Goal: Obtain resource: Download file/media

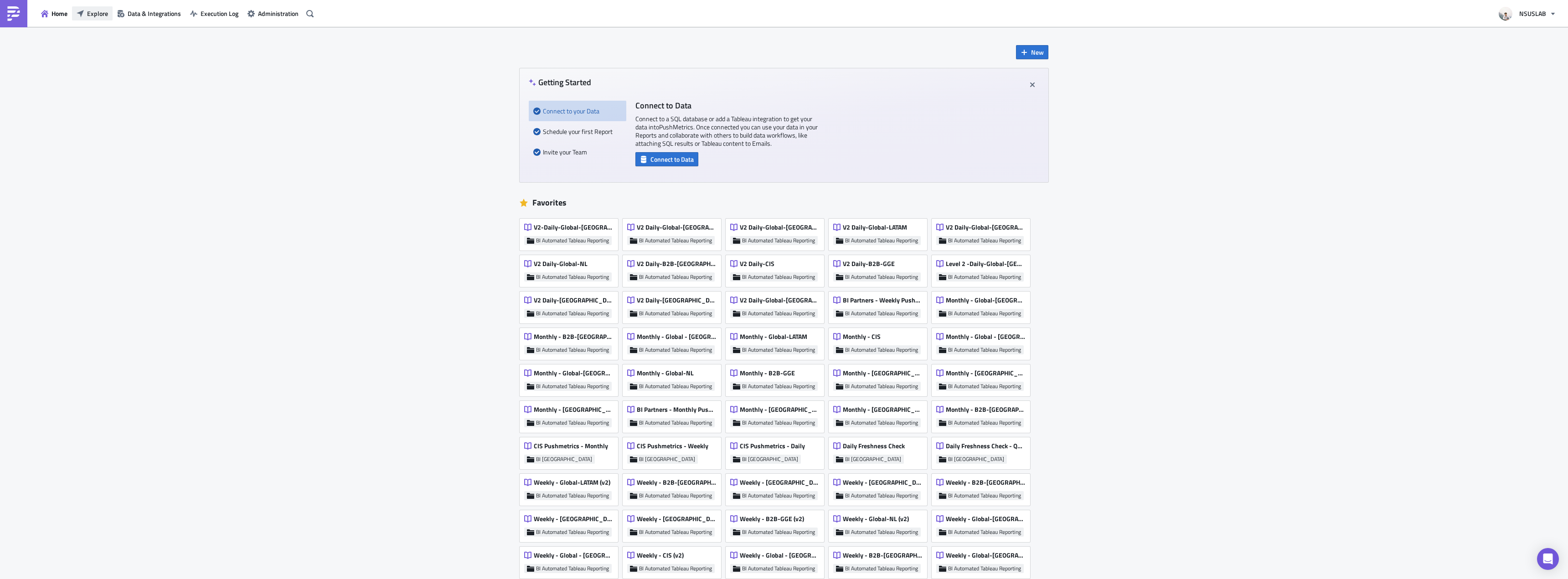
click at [85, 6] on button "Explore" at bounding box center [92, 13] width 41 height 14
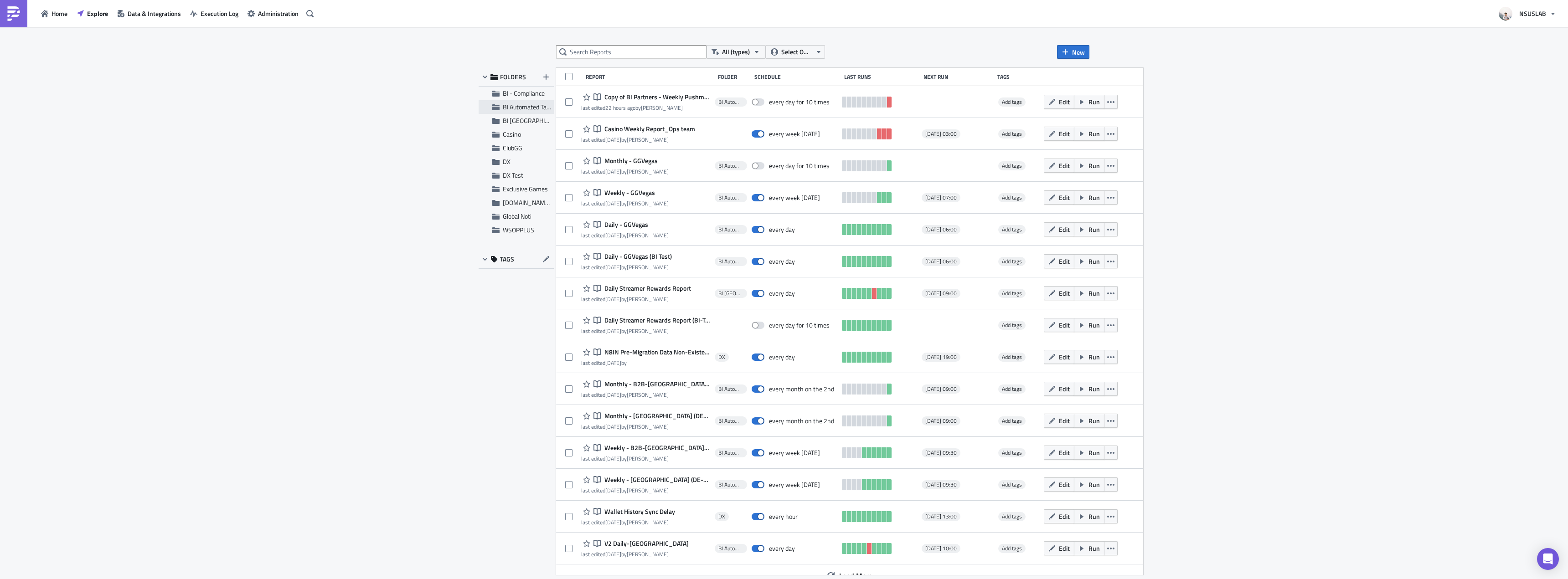
drag, startPoint x: 504, startPoint y: 120, endPoint x: 505, endPoint y: 108, distance: 12.0
click at [504, 113] on ul "BI - Compliance BI Automated Tableau Reporting BI Toronto Casino ClubGG DX DX T…" at bounding box center [516, 161] width 75 height 150
click at [505, 108] on span "BI Automated Tableau Reporting" at bounding box center [545, 107] width 86 height 10
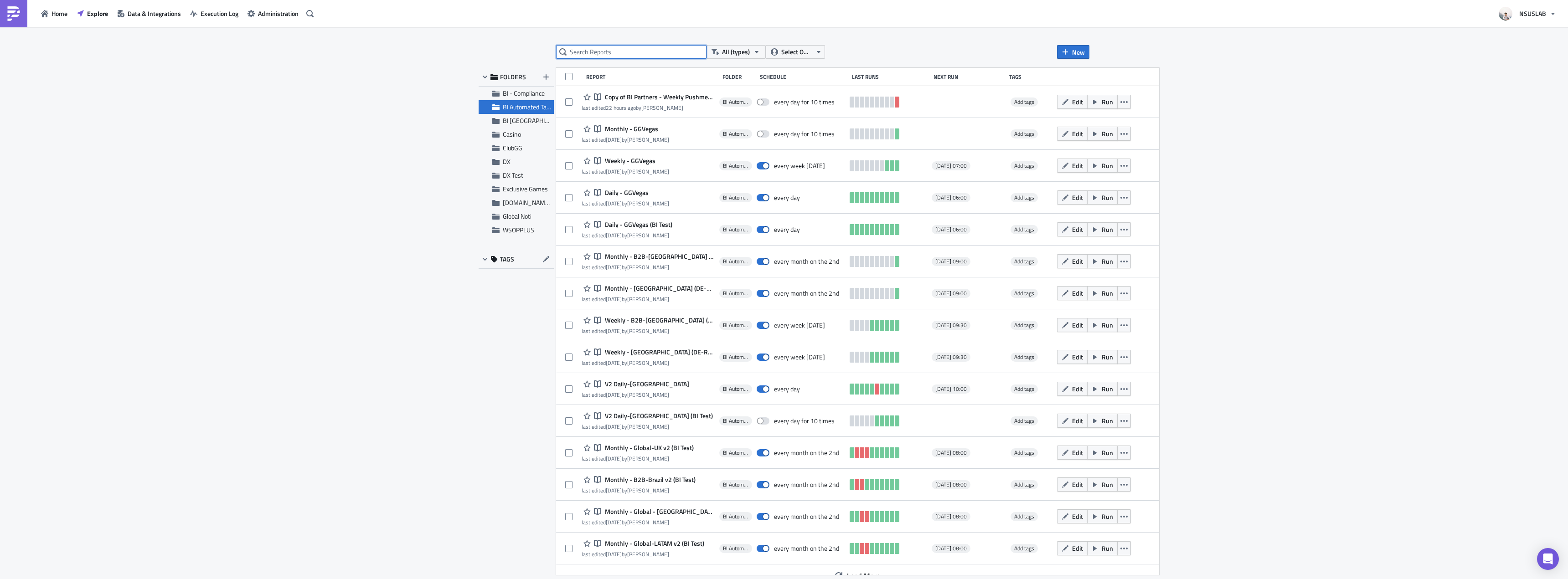
click at [587, 54] on input "text" at bounding box center [631, 52] width 150 height 13
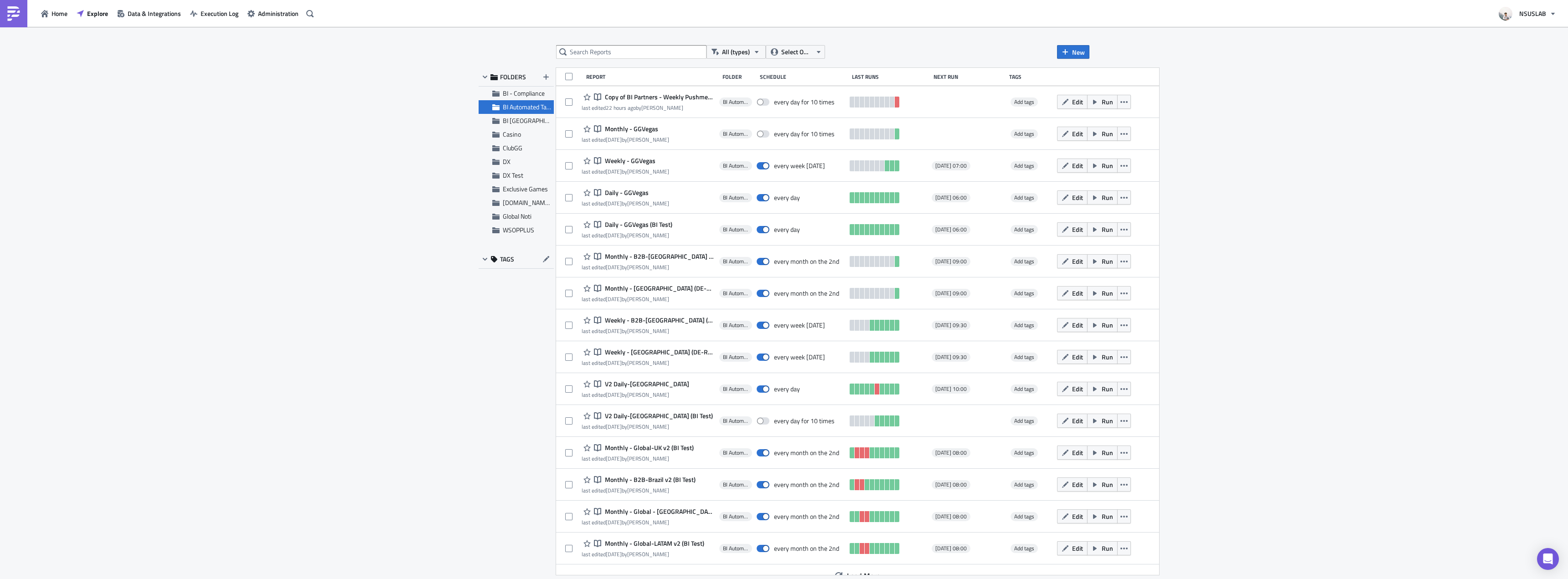
click at [1094, 60] on div "All (types) Select Owner New FOLDERS BI - Compliance BI Automated Tableau Repor…" at bounding box center [784, 303] width 1568 height 553
click at [1084, 57] on span "New" at bounding box center [1078, 52] width 13 height 10
click at [1086, 88] on div "Notebook" at bounding box center [1104, 88] width 61 height 9
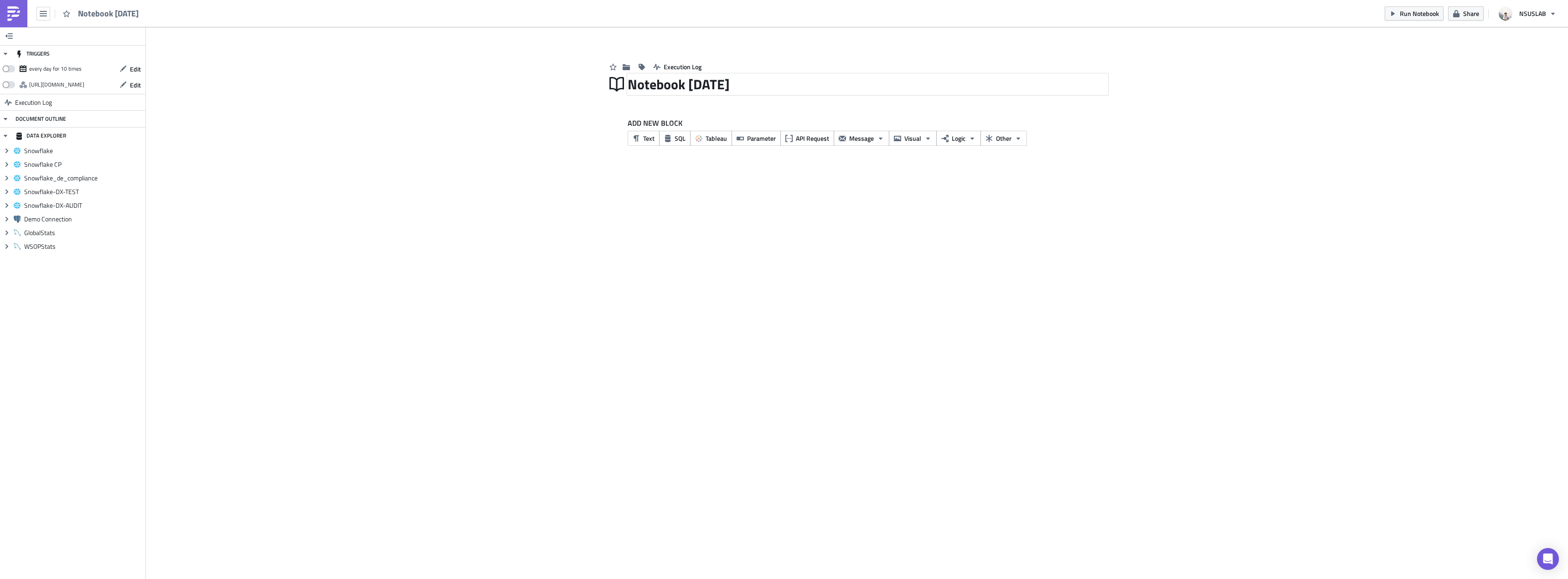
click at [664, 82] on div "Notebook [DATE]" at bounding box center [867, 84] width 480 height 21
click at [664, 82] on input "Notebook [DATE]" at bounding box center [696, 84] width 136 height 17
type input "Ukraine - Eco Index"
click at [754, 112] on div "ADD NEW BLOCK Text SQL Tableau Parameter API Request Message Visual Logic Other" at bounding box center [857, 135] width 502 height 63
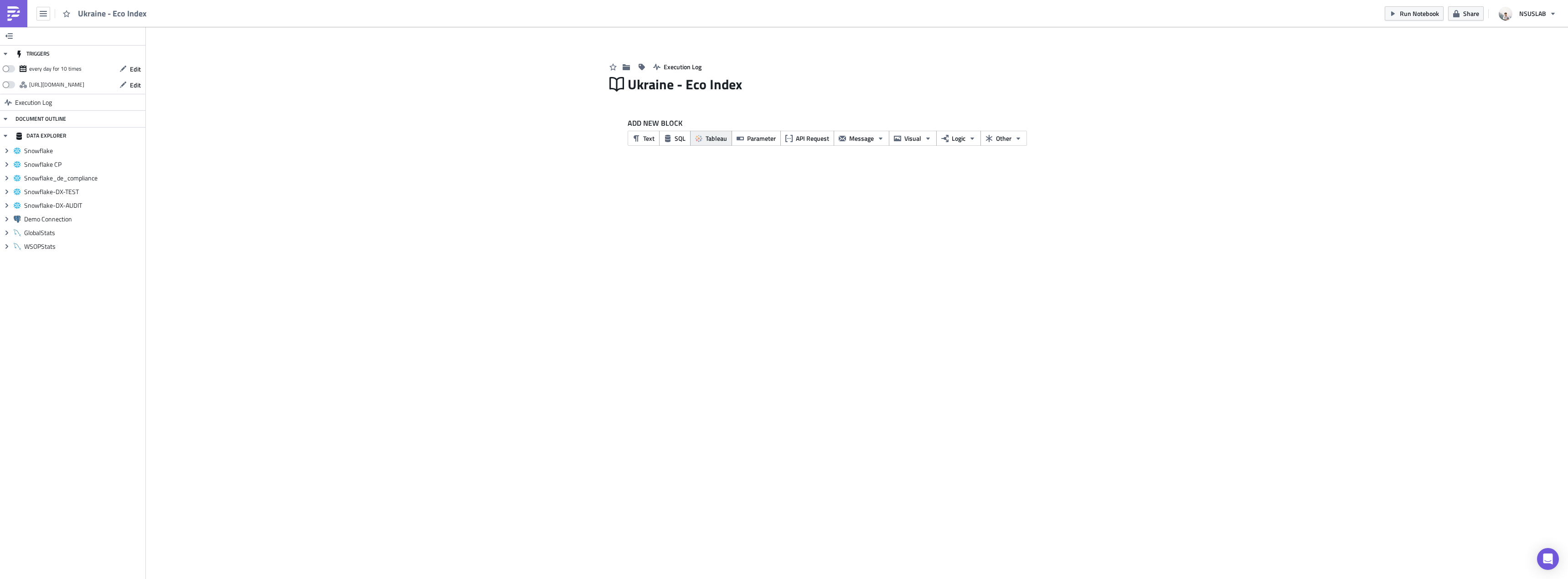
click at [729, 134] on button "Tableau" at bounding box center [711, 138] width 42 height 15
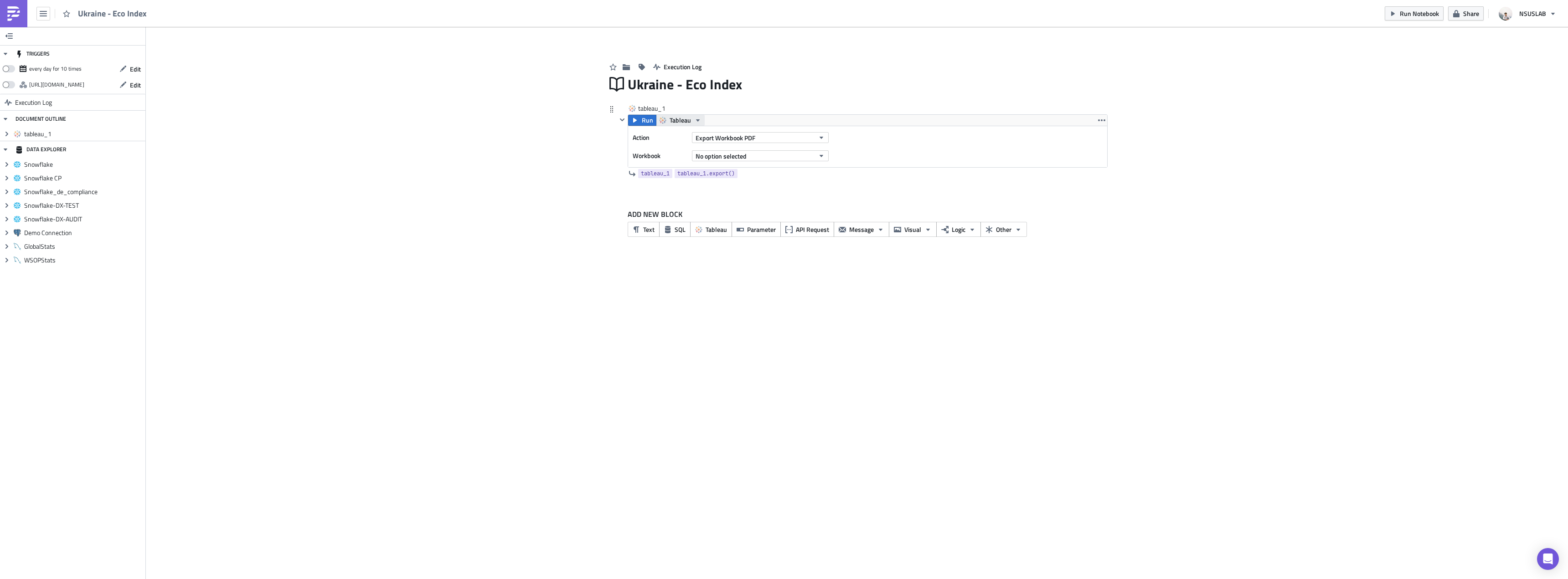
click at [676, 119] on span "Tableau" at bounding box center [680, 120] width 21 height 11
click at [576, 148] on div "Add Image Execution Log Ukraine - Eco Index tableau_1 Run Tableau Action Export…" at bounding box center [857, 142] width 1422 height 231
click at [670, 108] on div "tableau_1 tableau_1" at bounding box center [660, 108] width 46 height 9
click at [670, 108] on input "tableau_1" at bounding box center [660, 108] width 46 height 9
click at [752, 135] on span "Export Workbook PDF" at bounding box center [726, 138] width 60 height 10
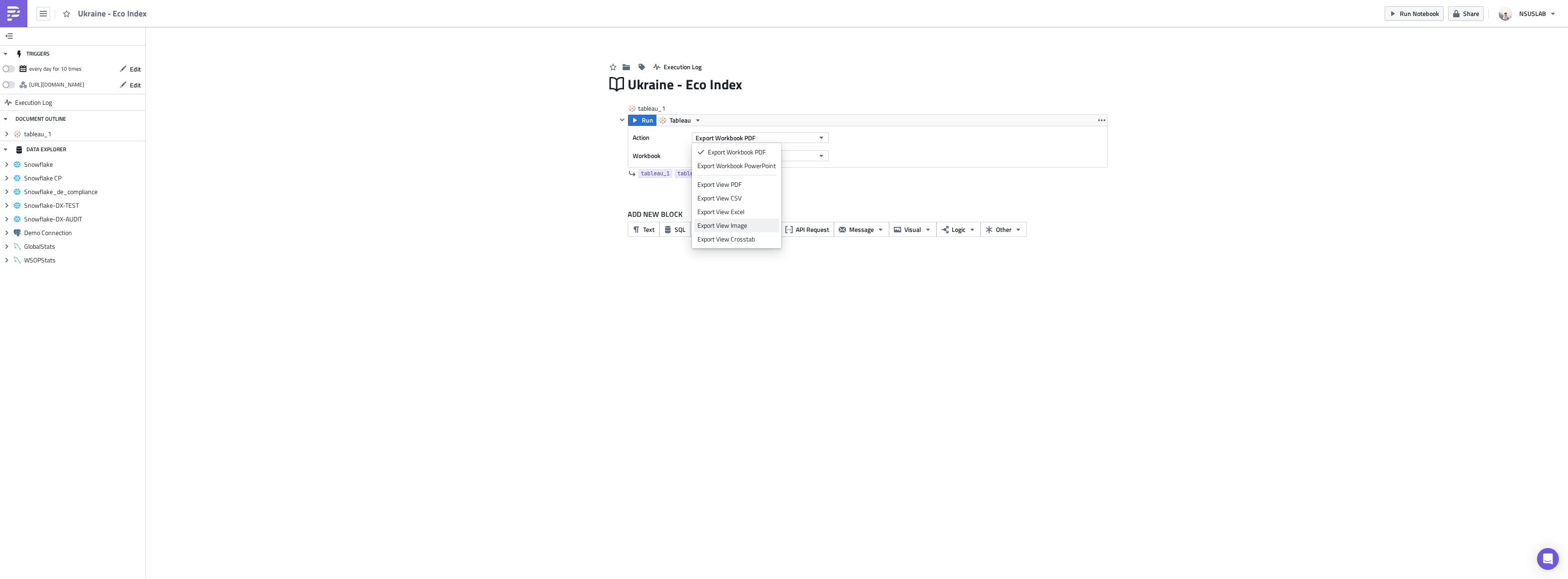
click at [750, 223] on div "Export View Image" at bounding box center [737, 225] width 79 height 9
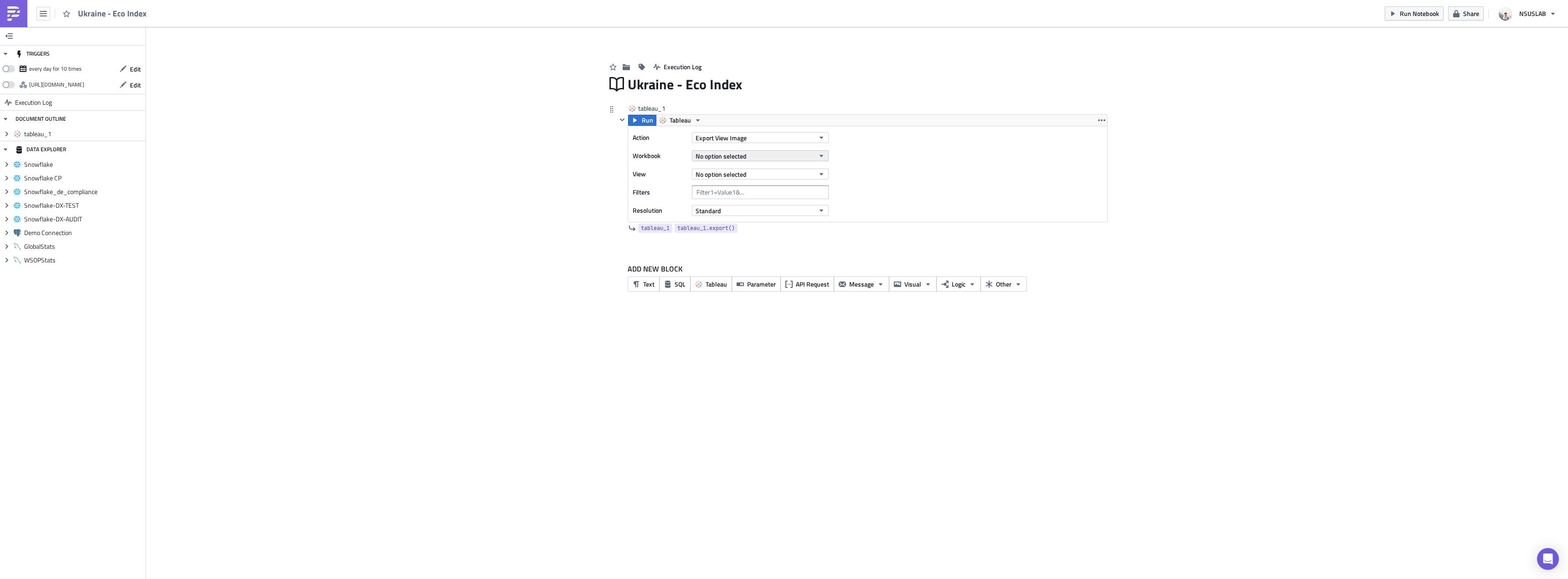
click at [769, 153] on button "No option selected" at bounding box center [760, 156] width 137 height 11
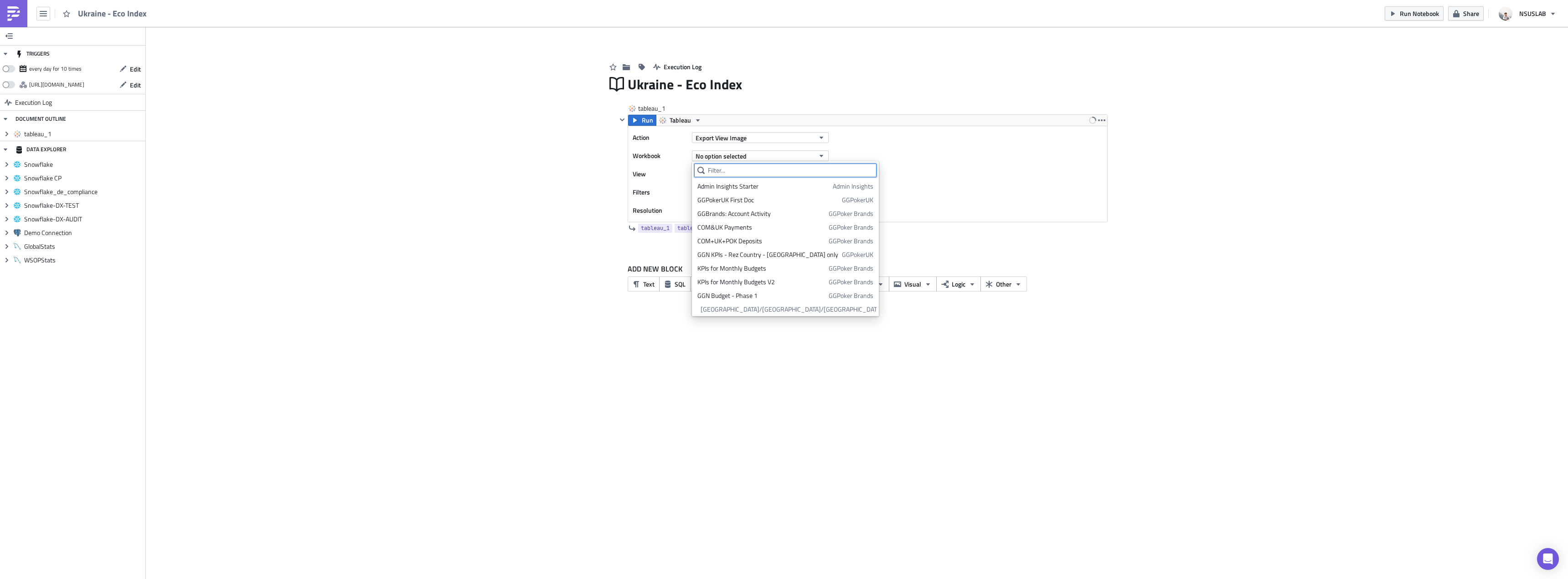
click at [755, 175] on input "text" at bounding box center [785, 170] width 183 height 13
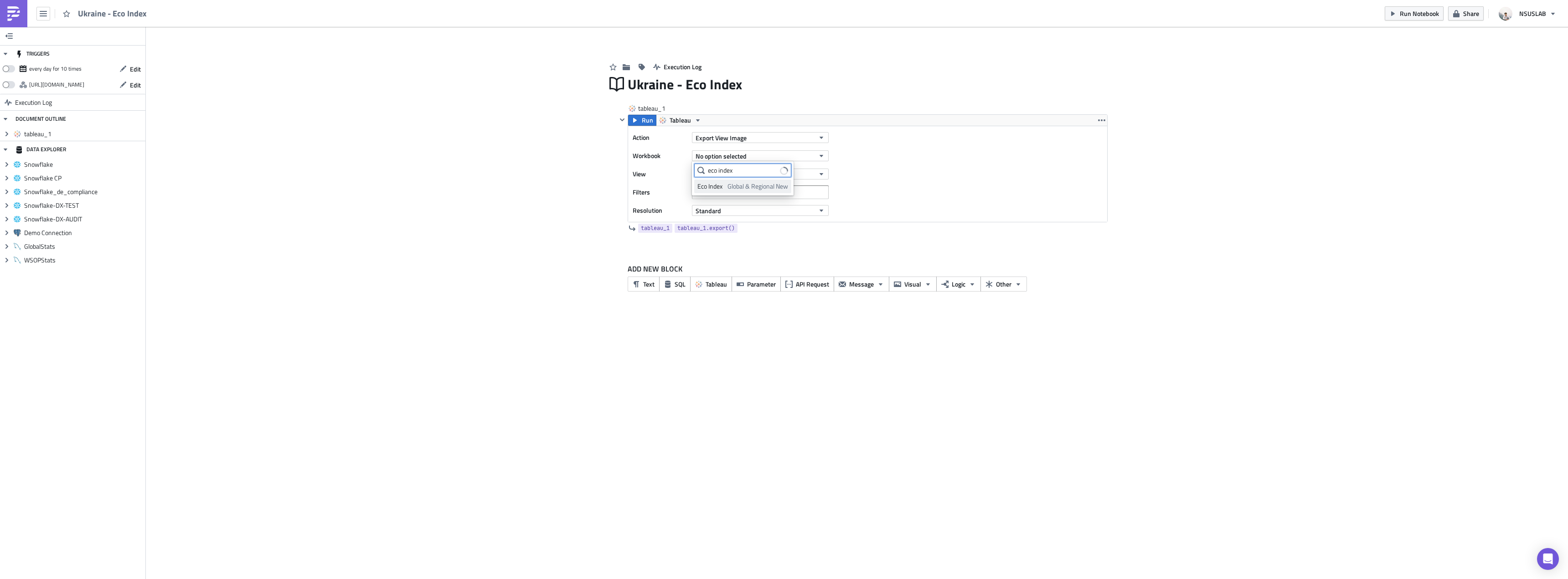
type input "eco index"
click at [736, 188] on span "Global & Regional New" at bounding box center [758, 186] width 61 height 9
click at [741, 175] on span "No option selected" at bounding box center [721, 175] width 51 height 10
click at [757, 272] on div "Player Details (weekly)" at bounding box center [738, 272] width 81 height 9
click at [733, 190] on input "text" at bounding box center [760, 192] width 137 height 13
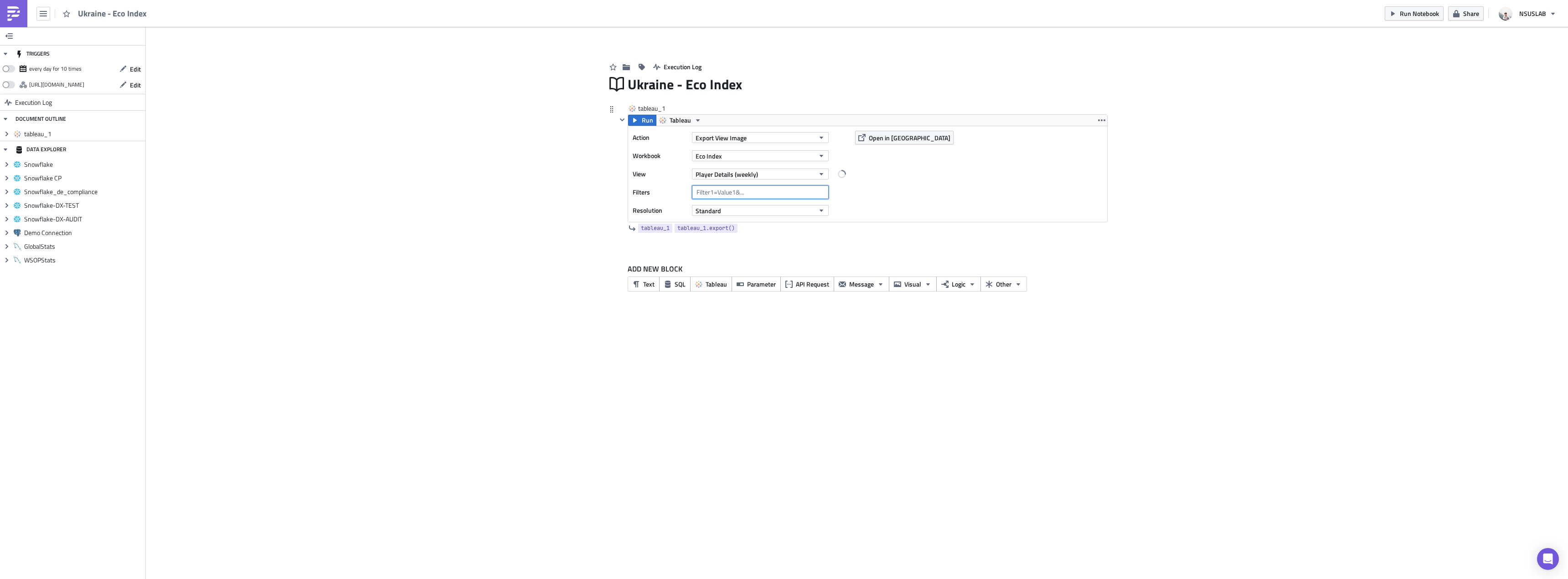
click at [732, 190] on input "text" at bounding box center [760, 192] width 137 height 13
click at [732, 192] on input "text" at bounding box center [760, 192] width 137 height 13
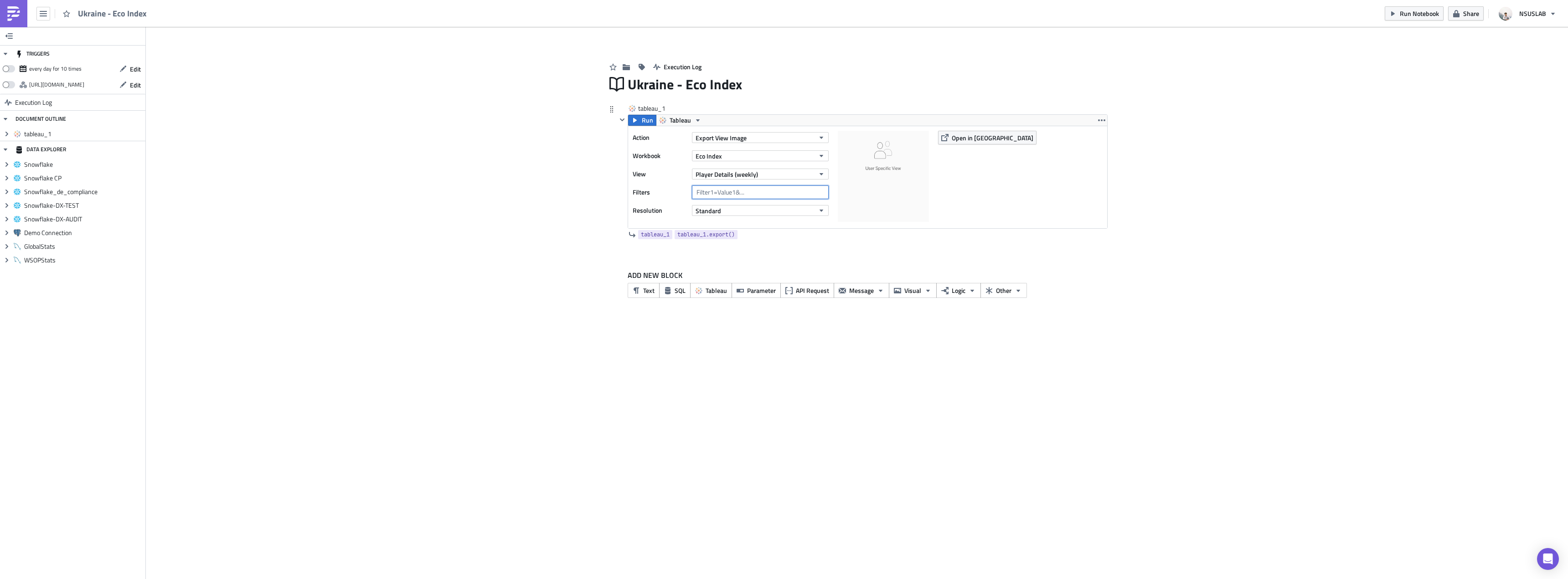
click at [752, 194] on input "text" at bounding box center [760, 192] width 137 height 13
type input "Region = '[GEOGRAPHIC_DATA]'"
click at [971, 147] on div "Action Export View Image Workbook Eco Index View Player Details (weekly) Filter…" at bounding box center [867, 177] width 479 height 102
click at [972, 139] on span "Open in [GEOGRAPHIC_DATA]" at bounding box center [993, 138] width 82 height 10
click at [800, 232] on div "tableau_1 tableau_1.export()" at bounding box center [862, 234] width 491 height 12
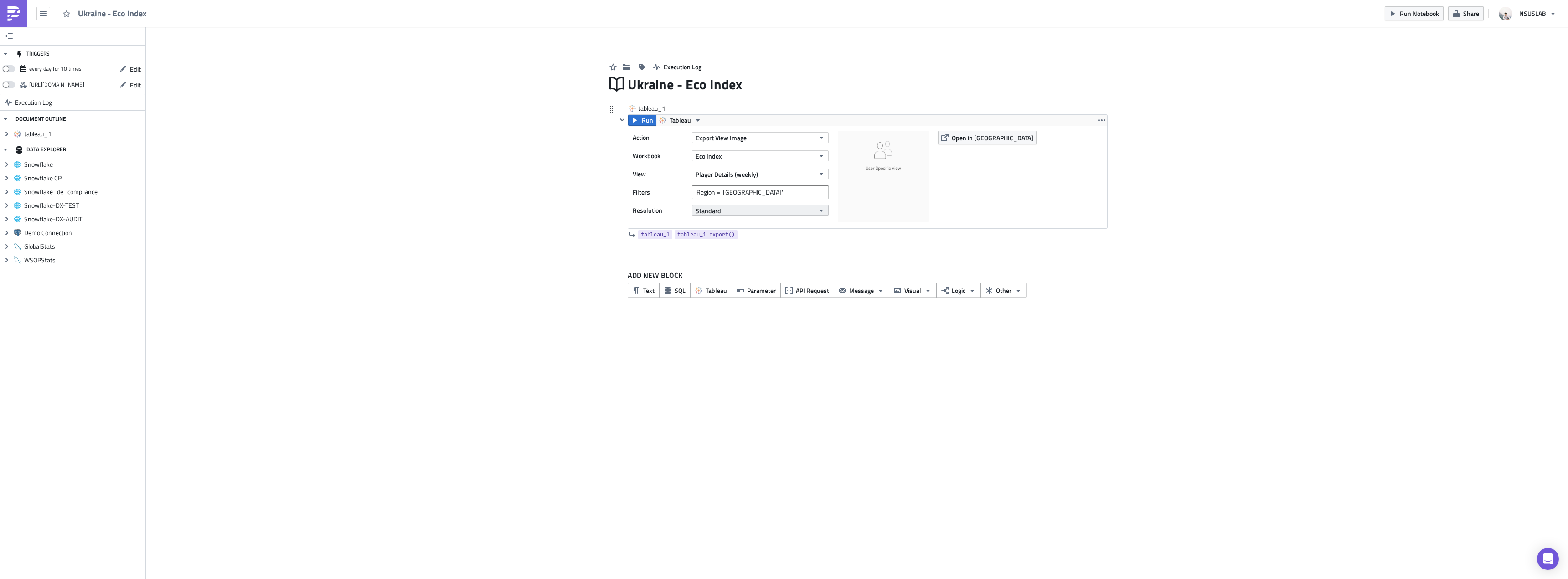
click at [765, 209] on button "Standard" at bounding box center [760, 210] width 137 height 11
click at [645, 122] on span "Run" at bounding box center [647, 120] width 12 height 11
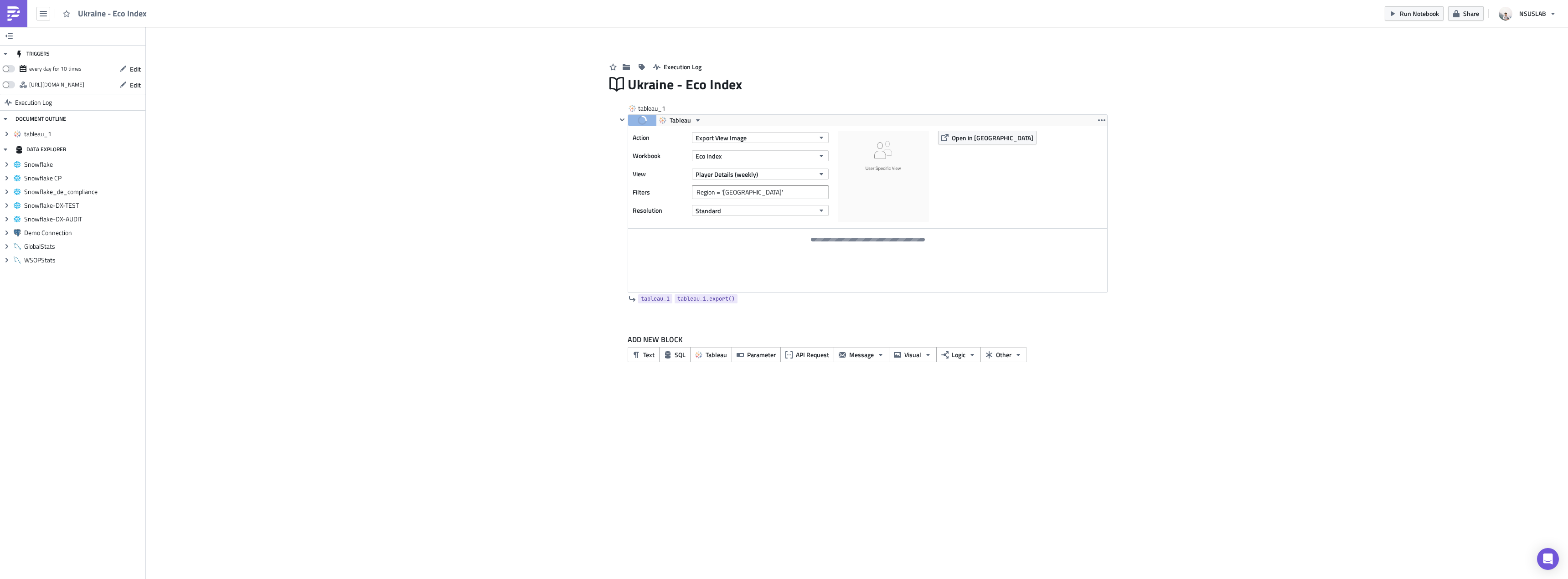
click at [540, 154] on div "Add Image Execution Log [GEOGRAPHIC_DATA] - Eco Index tableau_1 Run Tableau Act…" at bounding box center [857, 204] width 1422 height 356
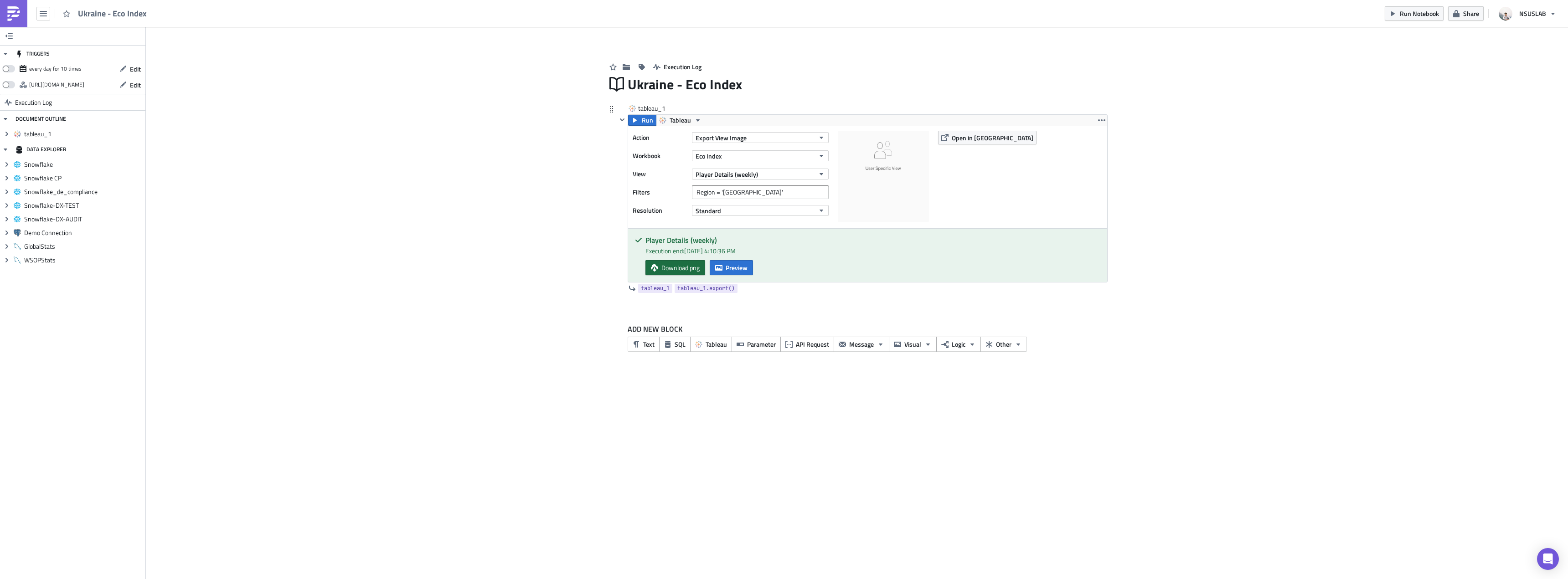
click at [649, 265] on link "Download png" at bounding box center [675, 268] width 60 height 15
click at [1213, 201] on div "Add Image Execution Log [GEOGRAPHIC_DATA] - Eco Index tableau_1 Run Tableau Act…" at bounding box center [857, 199] width 1422 height 345
click at [1201, 310] on div "Add Image Execution Log [GEOGRAPHIC_DATA] - Eco Index tableau_1 Run Tableau Act…" at bounding box center [857, 199] width 1422 height 345
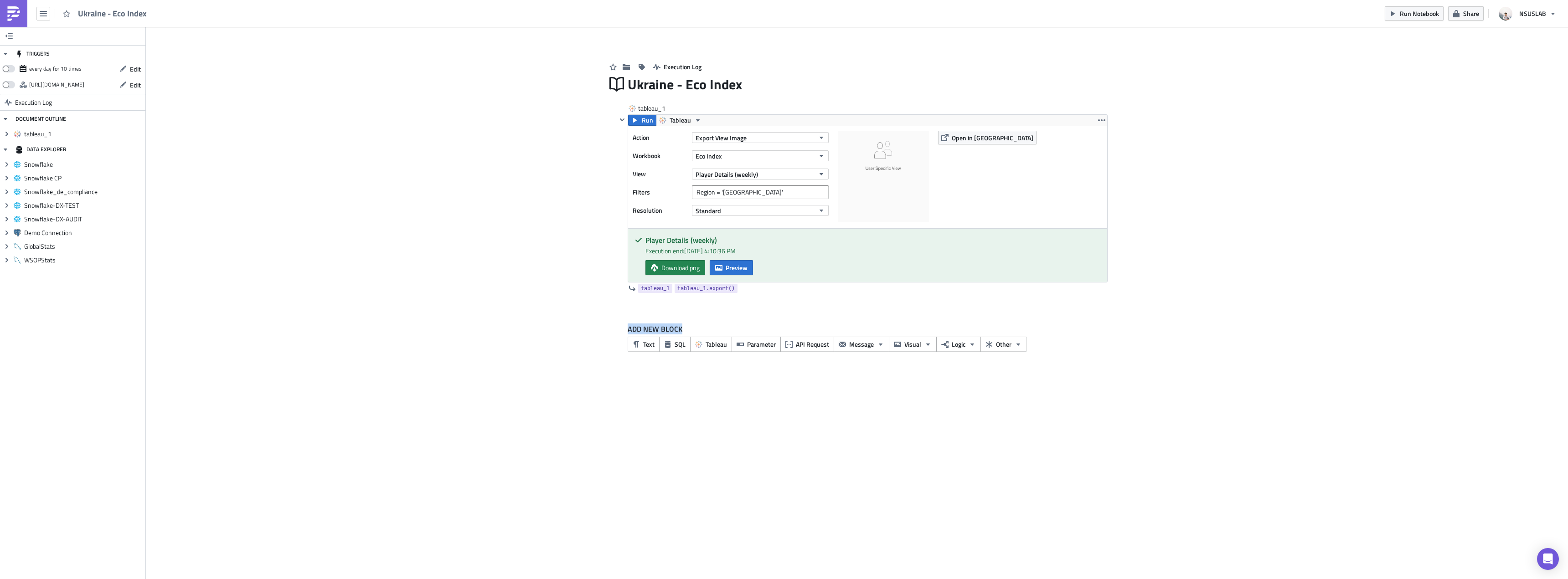
click at [1201, 310] on div "Add Image Execution Log [GEOGRAPHIC_DATA] - Eco Index tableau_1 Run Tableau Act…" at bounding box center [857, 199] width 1422 height 345
